Goal: Task Accomplishment & Management: Complete application form

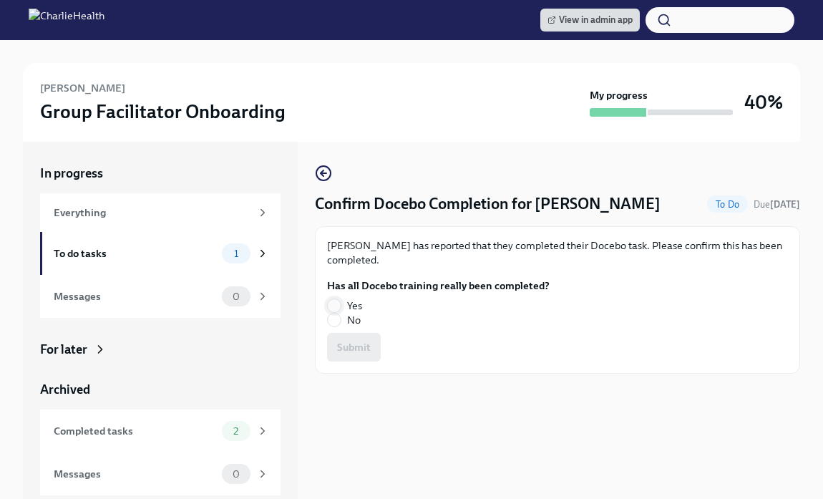
click at [335, 306] on input "Yes" at bounding box center [334, 305] width 13 height 13
radio input "true"
click at [337, 341] on span "Submit" at bounding box center [354, 347] width 34 height 14
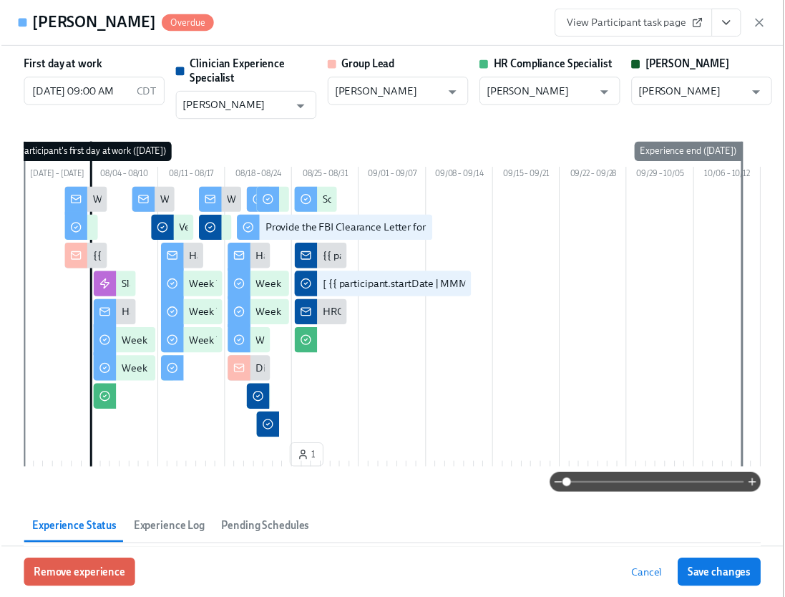
scroll to position [2843, 0]
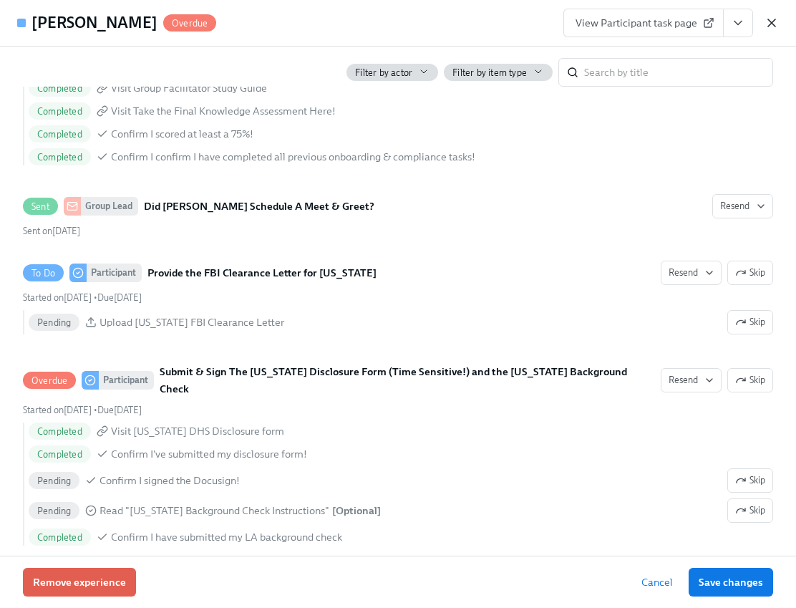
click at [777, 22] on icon "button" at bounding box center [771, 23] width 14 height 14
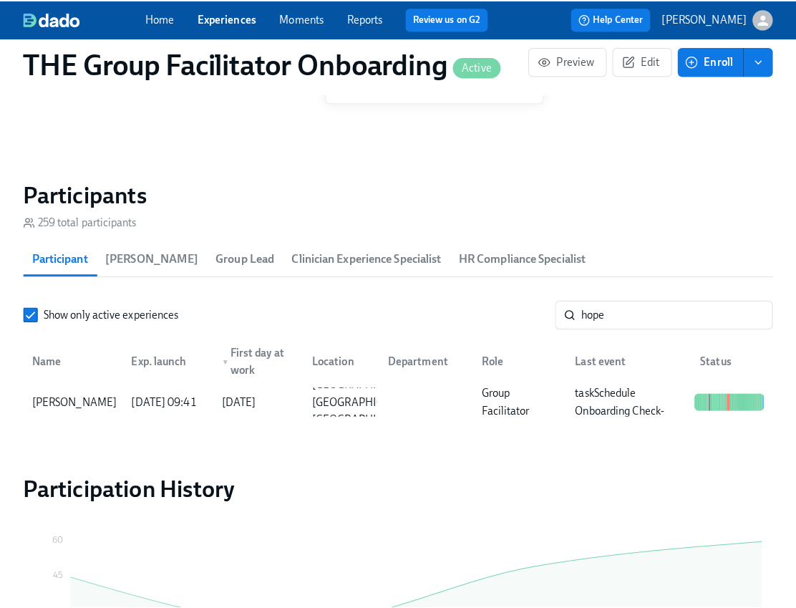
scroll to position [0, 24120]
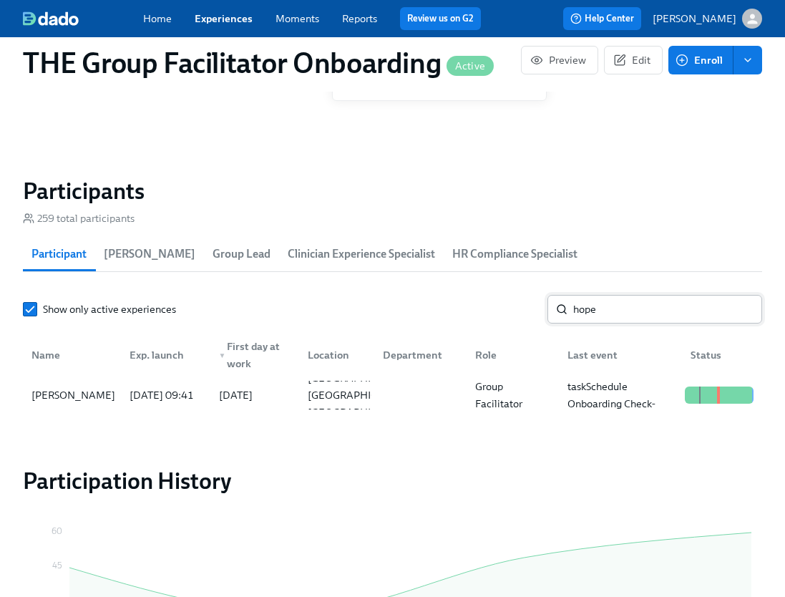
click at [599, 308] on input "hope" at bounding box center [667, 309] width 189 height 29
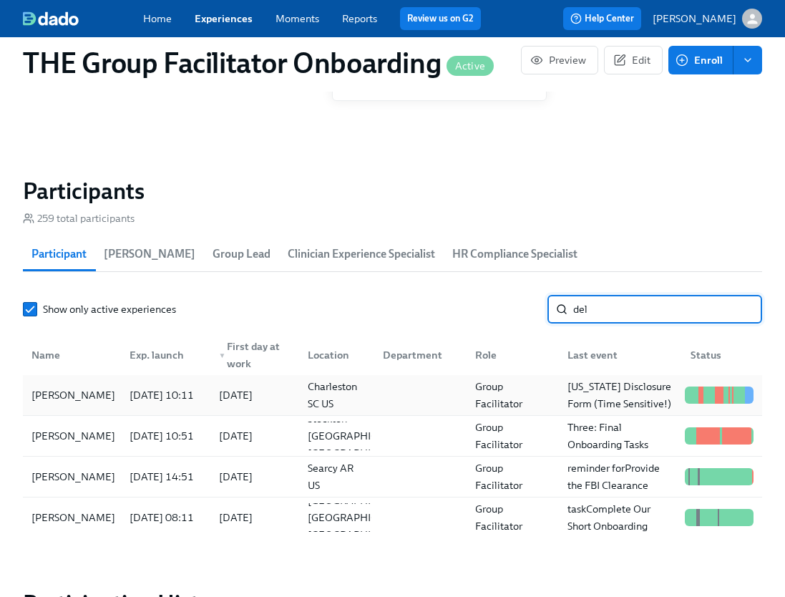
type input "del"
click at [102, 389] on div "[PERSON_NAME]" at bounding box center [72, 395] width 92 height 29
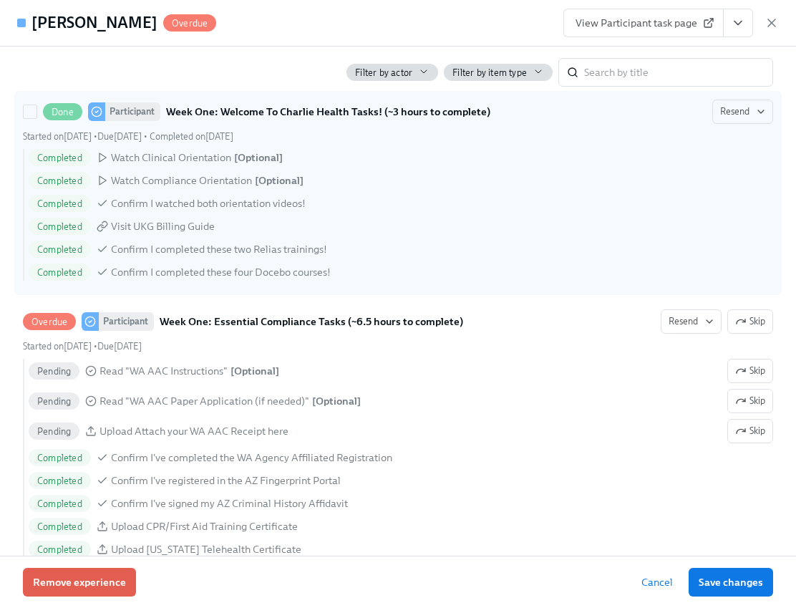
scroll to position [1046, 0]
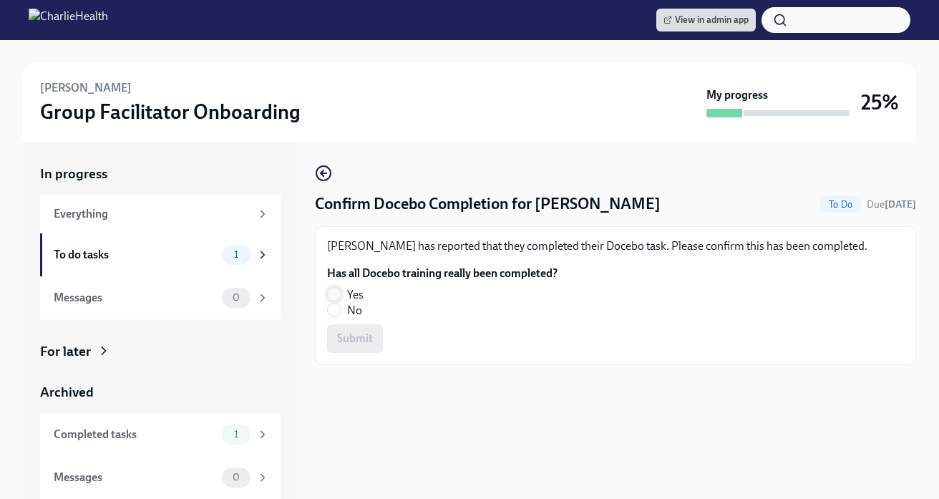
click at [339, 290] on input "Yes" at bounding box center [334, 294] width 13 height 13
radio input "true"
click at [344, 326] on button "Submit" at bounding box center [355, 338] width 56 height 29
click at [339, 290] on input "Yes" at bounding box center [334, 294] width 13 height 13
radio input "true"
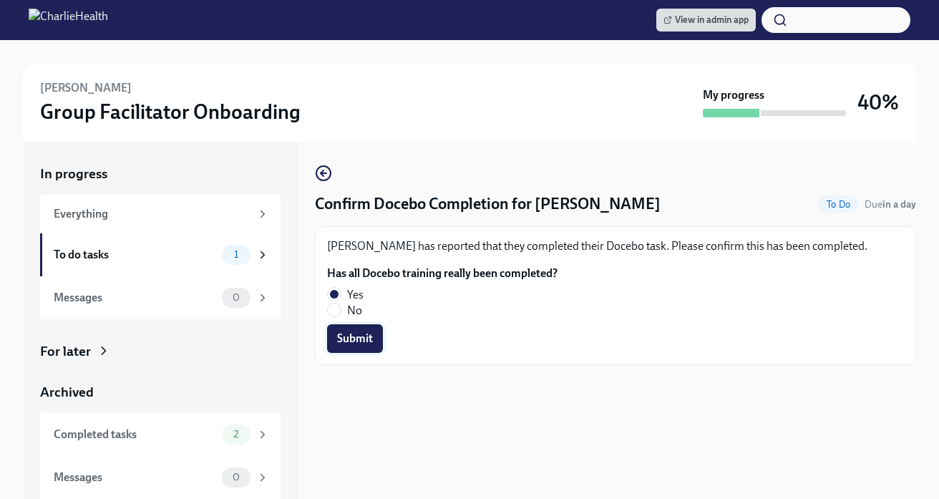
click at [343, 338] on span "Submit" at bounding box center [355, 338] width 36 height 14
